Goal: Transaction & Acquisition: Purchase product/service

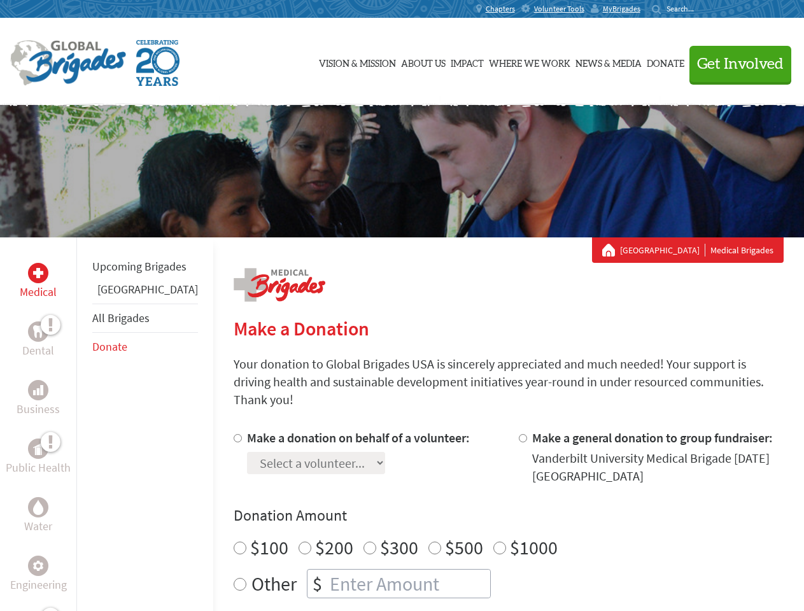
click at [703, 9] on div "Search for:" at bounding box center [677, 9] width 51 height 10
click at [735, 64] on span "Get Involved" at bounding box center [740, 64] width 87 height 15
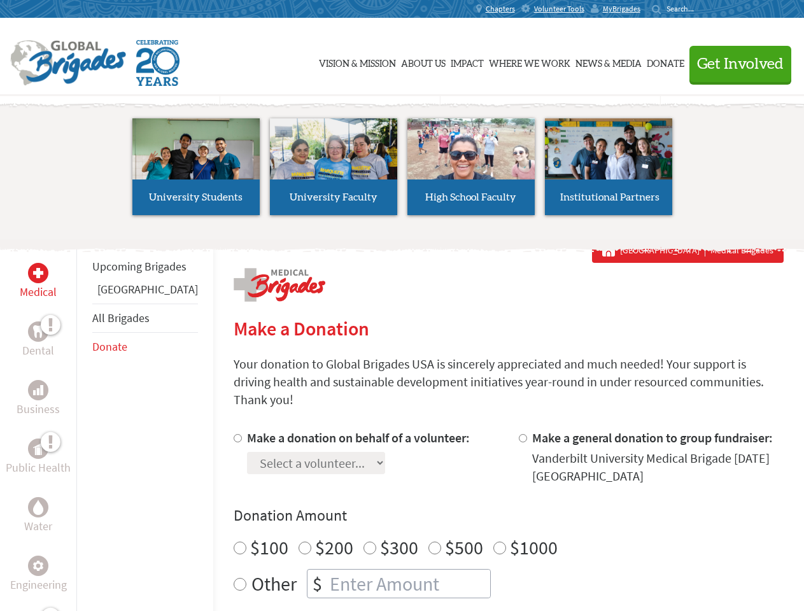
click at [402, 171] on li "High School Faculty" at bounding box center [471, 166] width 138 height 117
click at [84, 424] on div "Upcoming Brigades Guatemala All Brigades Donate" at bounding box center [144, 542] width 137 height 611
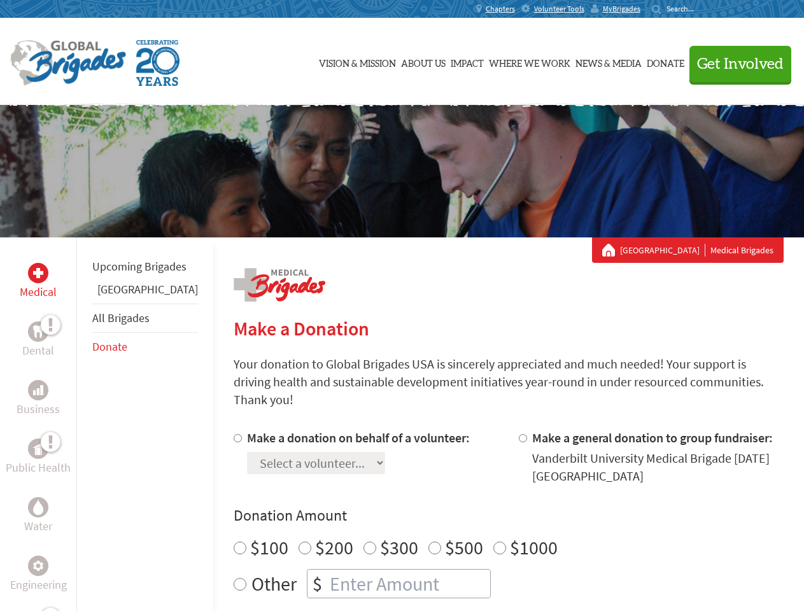
click at [486, 511] on div "Donation Amount $100 $200 $300 $500 $1000 Other $" at bounding box center [509, 552] width 550 height 93
click at [234, 434] on input "Make a donation on behalf of a volunteer:" at bounding box center [238, 438] width 8 height 8
radio input "true"
click at [519, 434] on input "Make a general donation to group fundraiser:" at bounding box center [523, 438] width 8 height 8
radio input "true"
